Goal: Task Accomplishment & Management: Manage account settings

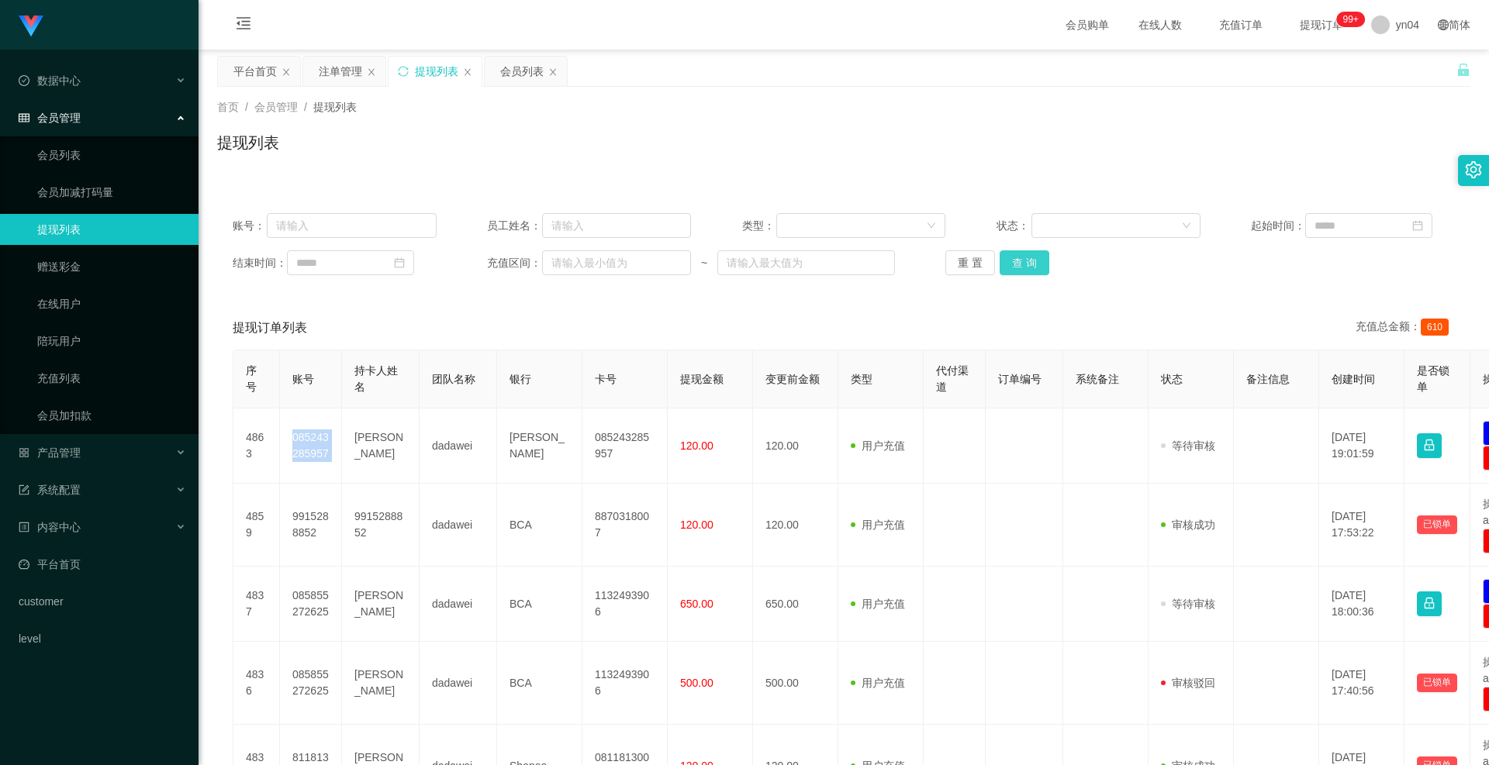
click at [1007, 268] on button "查 询" at bounding box center [1025, 262] width 50 height 25
click at [1007, 268] on div "重 置 查 询" at bounding box center [1047, 262] width 204 height 25
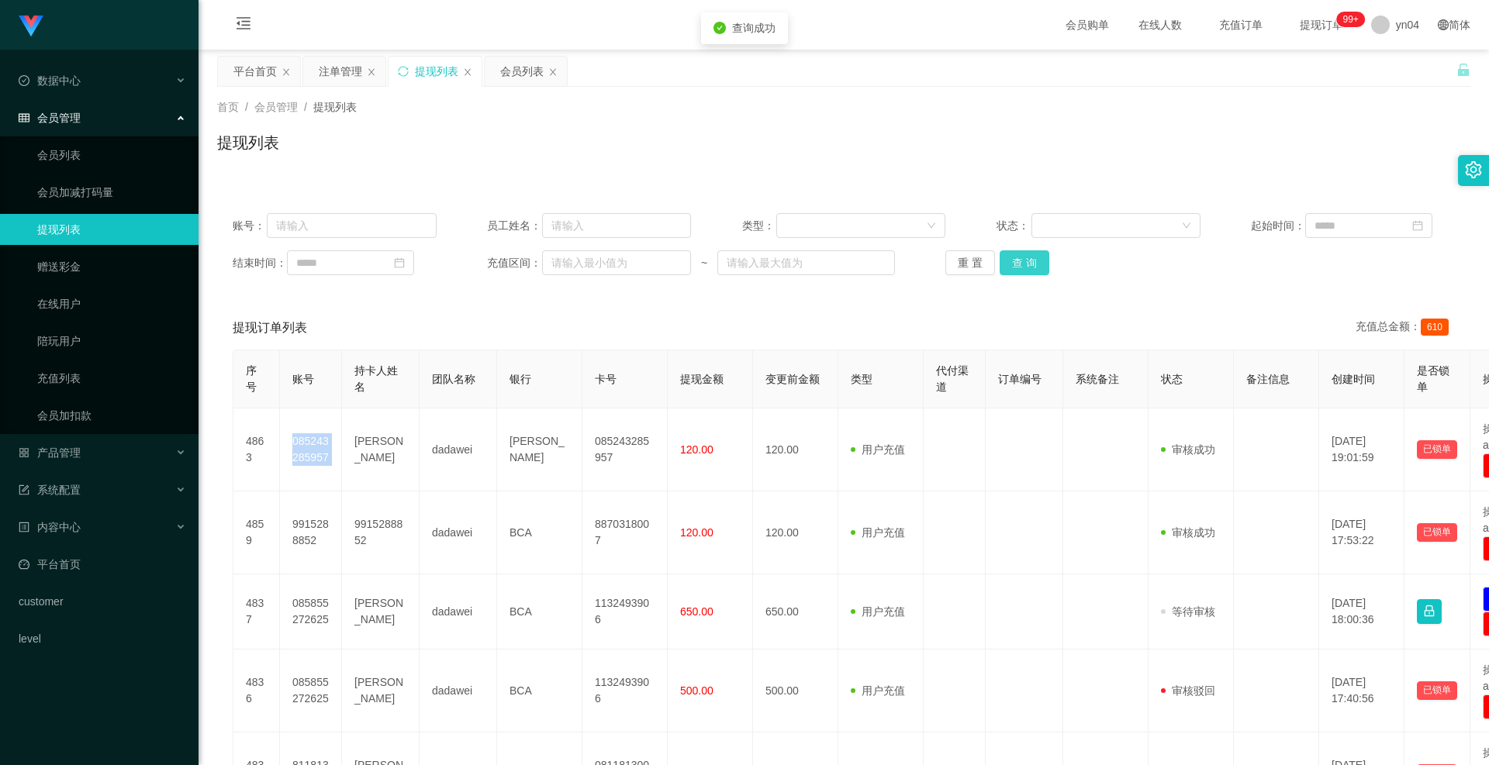
click at [1007, 268] on button "查 询" at bounding box center [1025, 262] width 50 height 25
click at [1007, 268] on div "重 置 查 询" at bounding box center [1047, 262] width 204 height 25
click at [77, 484] on span "系统配置" at bounding box center [50, 490] width 62 height 12
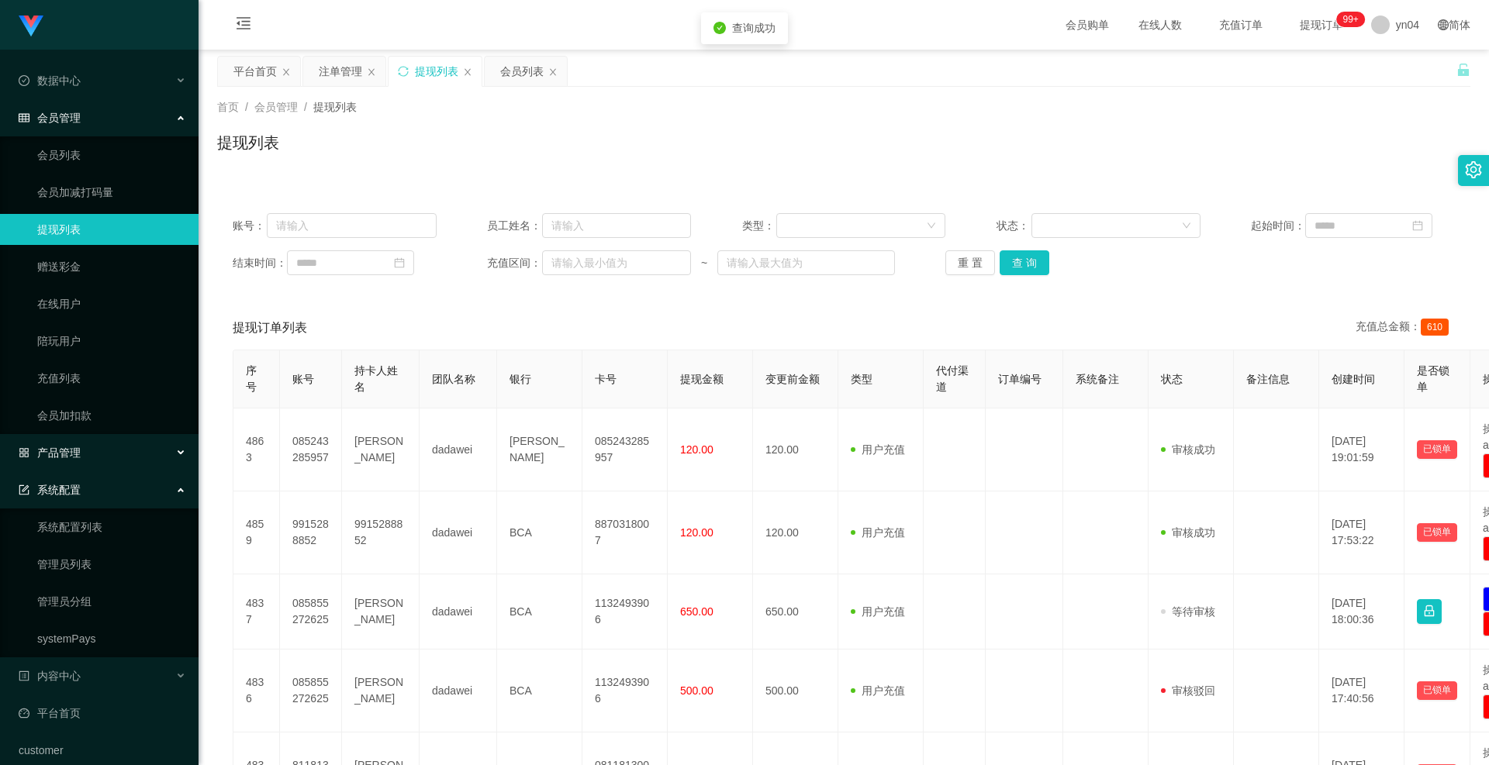
click at [77, 457] on span "产品管理" at bounding box center [50, 453] width 62 height 12
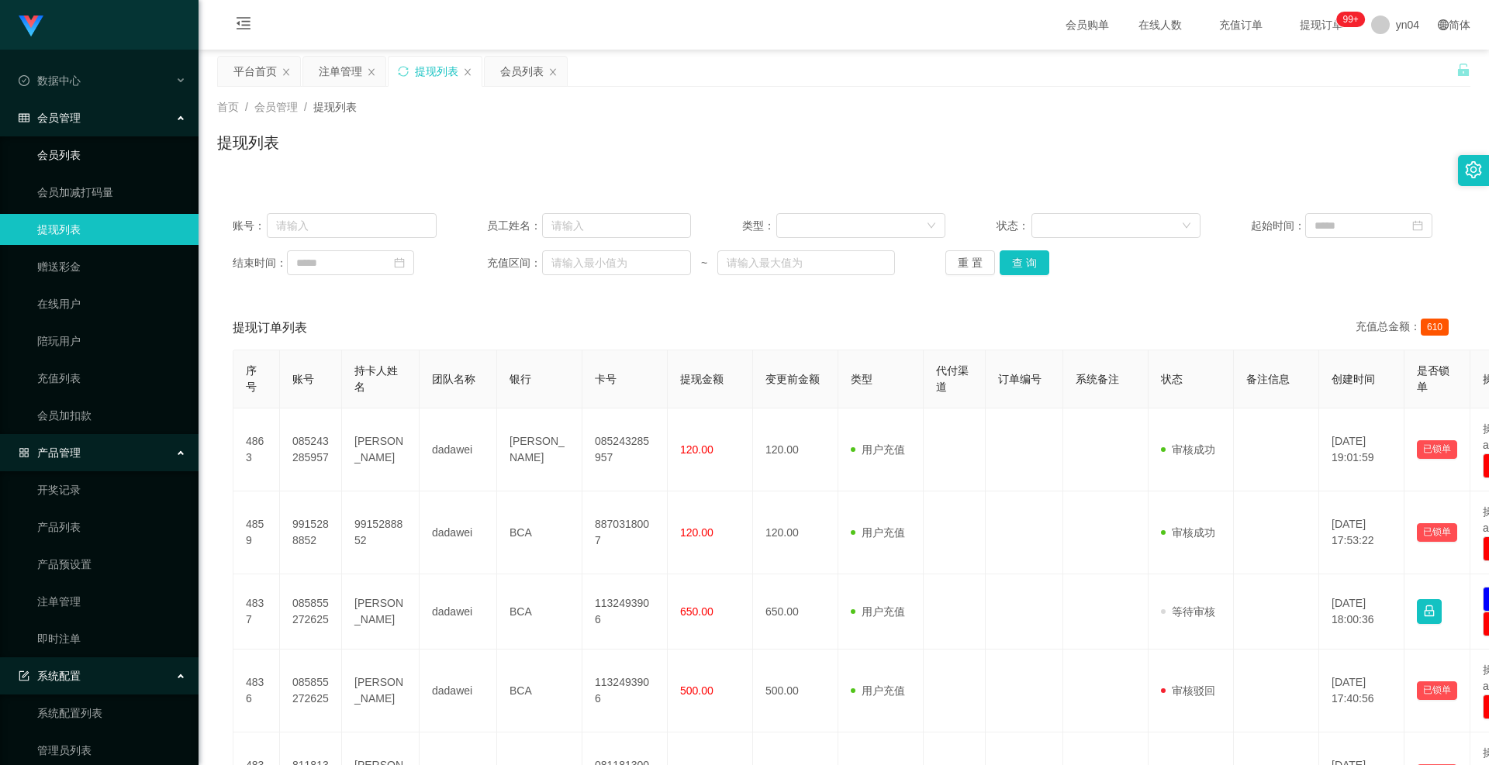
click at [95, 146] on link "会员列表" at bounding box center [111, 155] width 149 height 31
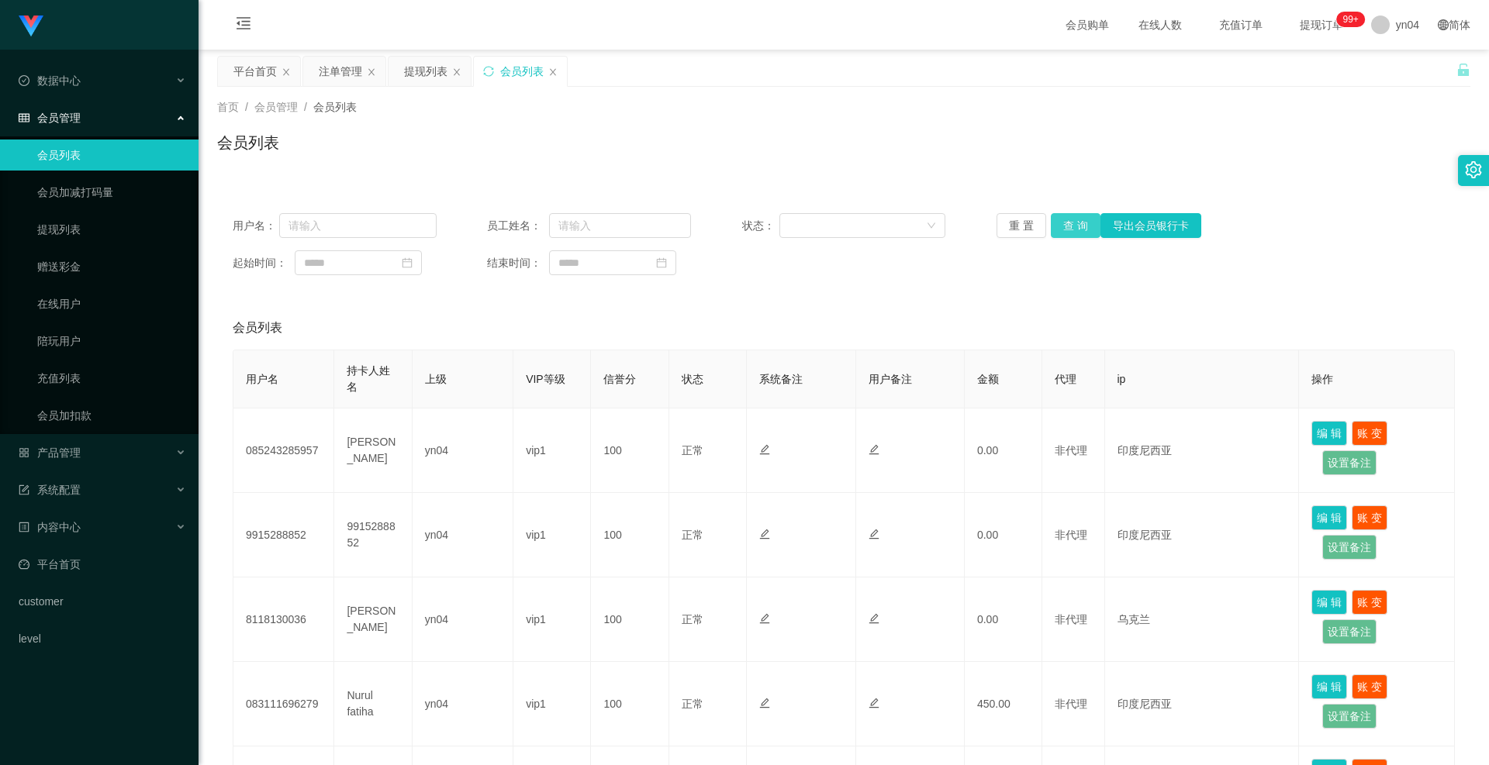
click at [1089, 216] on button "查 询" at bounding box center [1076, 225] width 50 height 25
click at [1089, 216] on div "重 置 查 询 导出会员银行卡" at bounding box center [1098, 225] width 204 height 25
click at [1089, 216] on button "查 询" at bounding box center [1076, 225] width 50 height 25
click at [1089, 216] on div "重 置 查 询 导出会员银行卡" at bounding box center [1098, 225] width 204 height 25
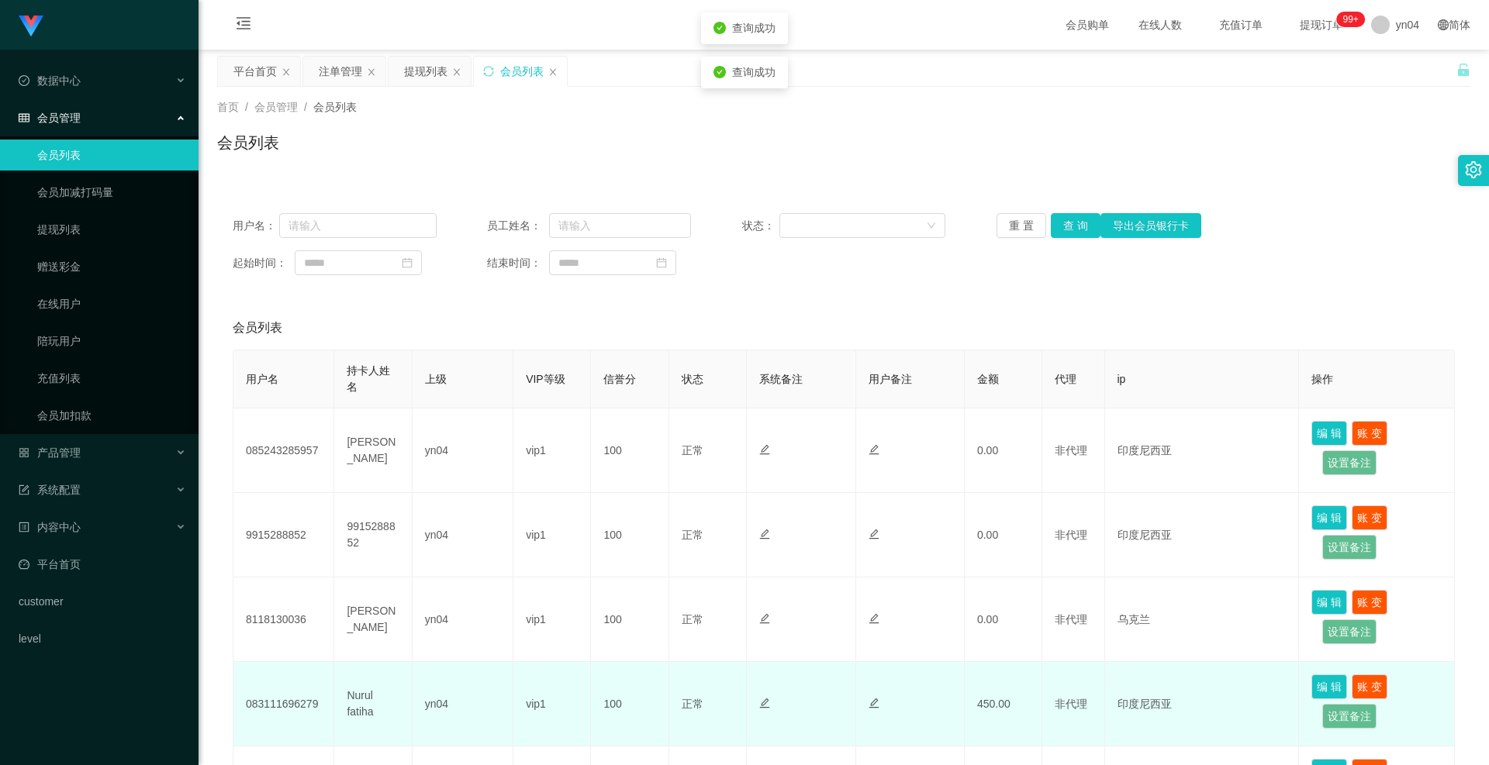
click at [291, 702] on td "083111696279" at bounding box center [283, 704] width 101 height 85
copy td "083111696279"
